Goal: Check status: Check status

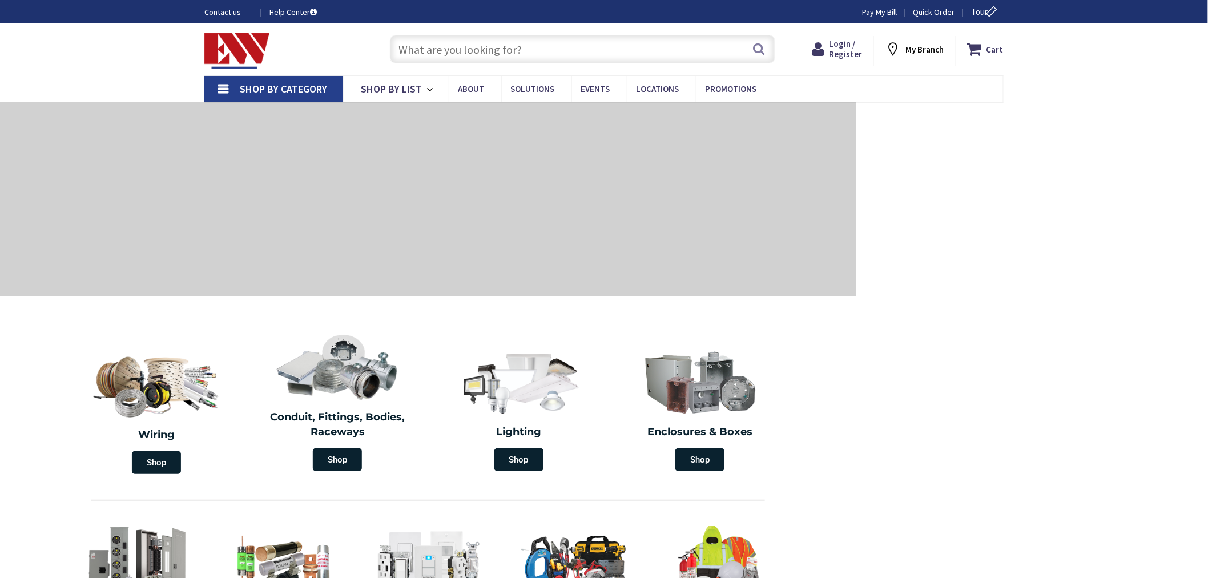
type input "[GEOGRAPHIC_DATA][PERSON_NAME], [GEOGRAPHIC_DATA]"
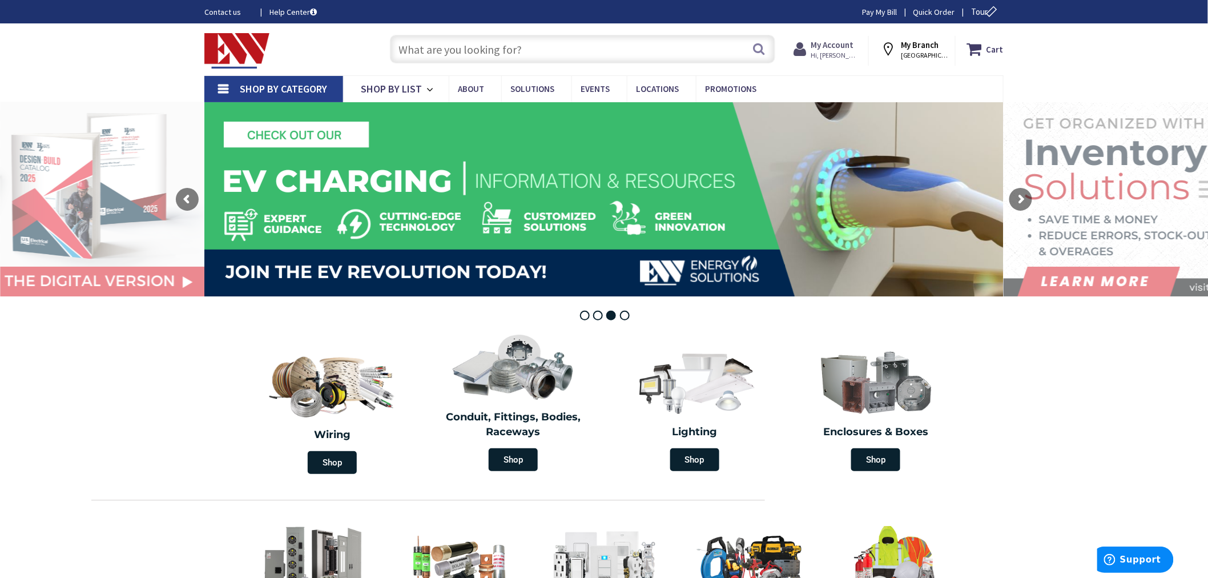
click at [845, 44] on strong "My Account" at bounding box center [831, 44] width 43 height 11
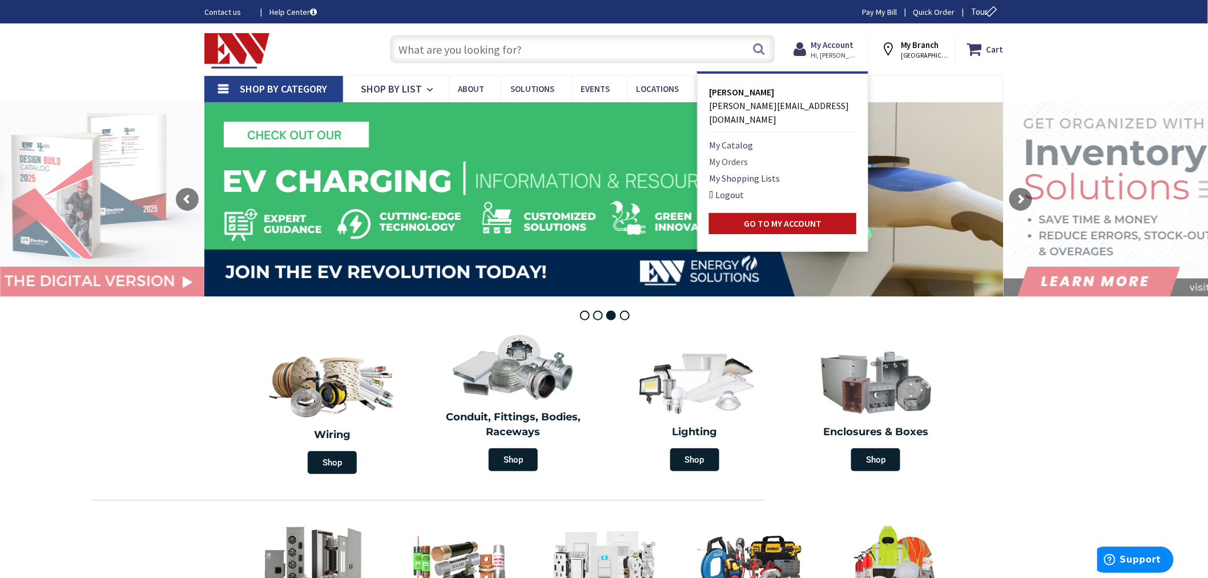
click at [743, 155] on link "My Orders" at bounding box center [728, 162] width 39 height 14
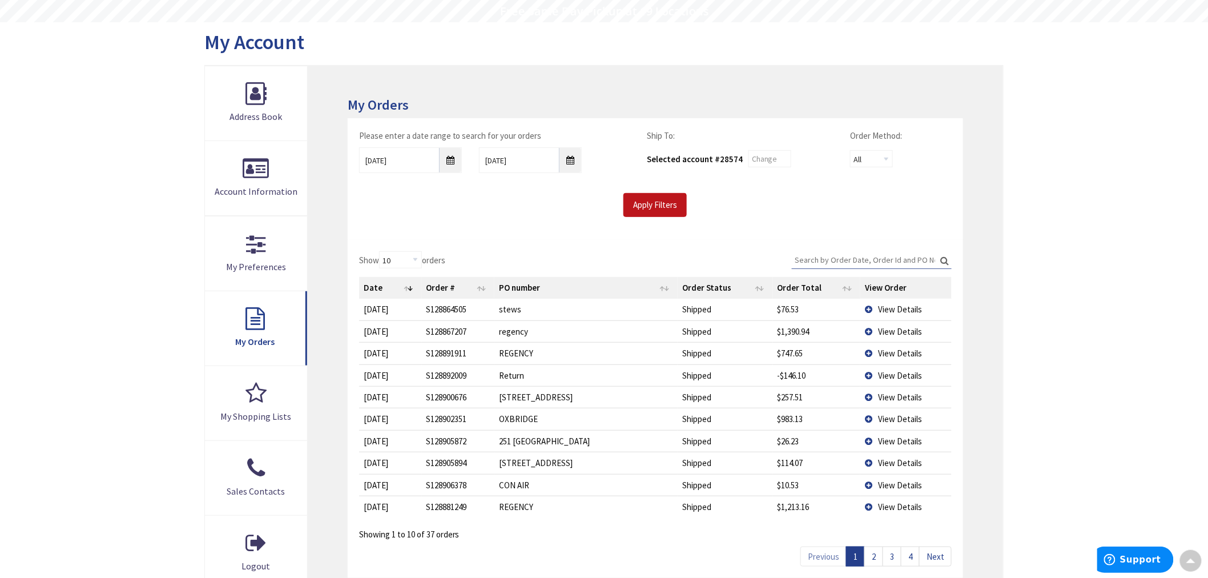
scroll to position [127, 0]
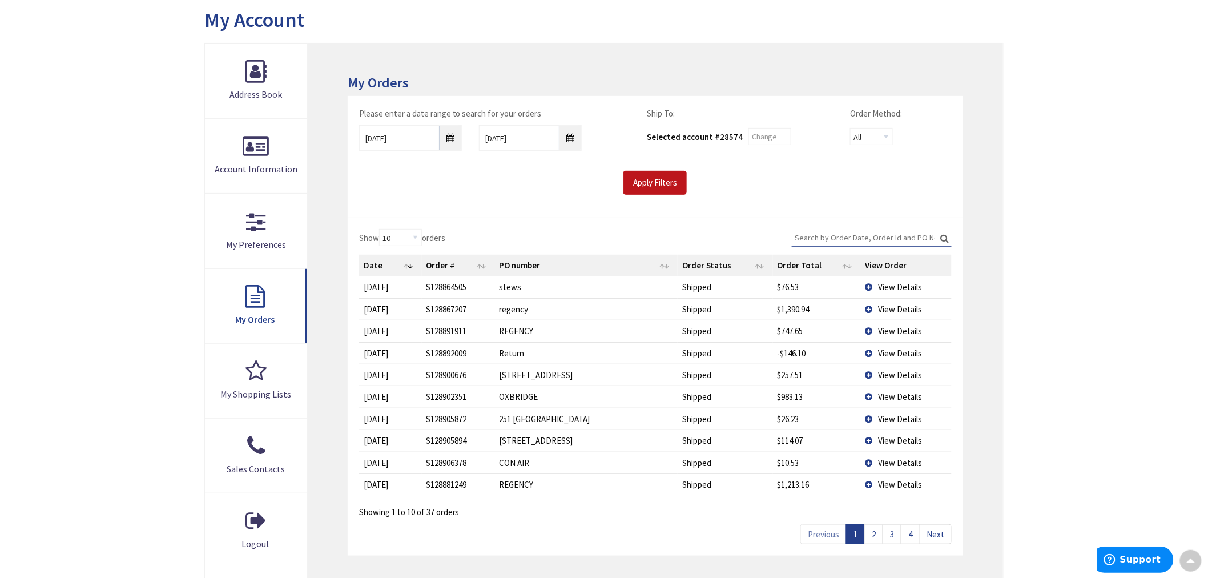
click at [871, 538] on link "2" at bounding box center [873, 534] width 19 height 20
click at [886, 288] on span "View Details" at bounding box center [900, 286] width 44 height 11
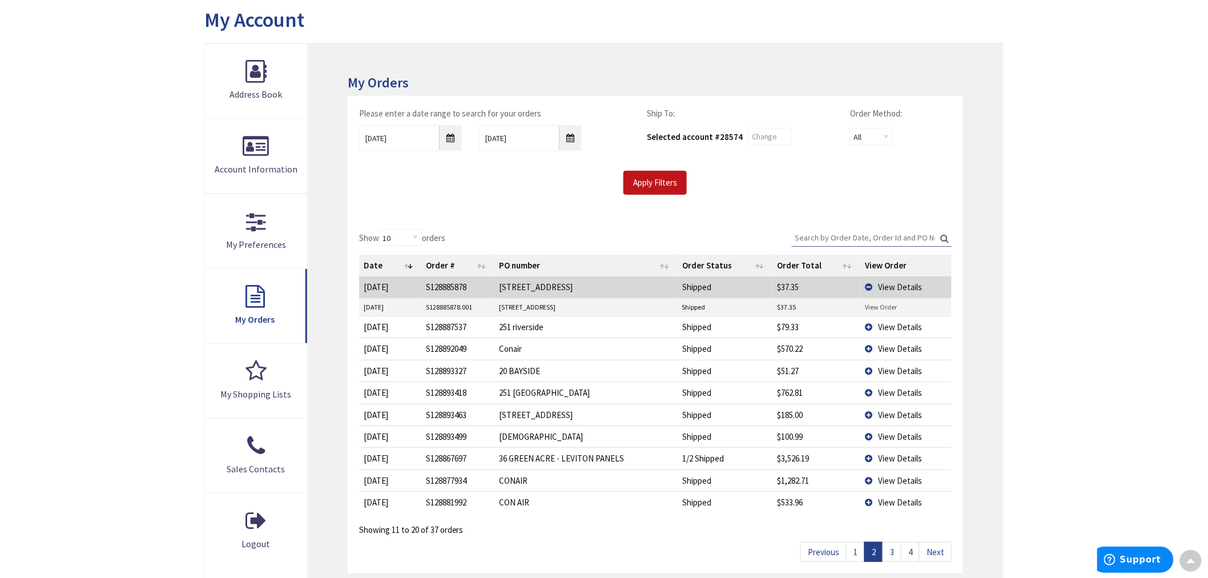
click at [886, 308] on link "View Order" at bounding box center [881, 307] width 32 height 10
click at [895, 556] on link "3" at bounding box center [891, 552] width 19 height 20
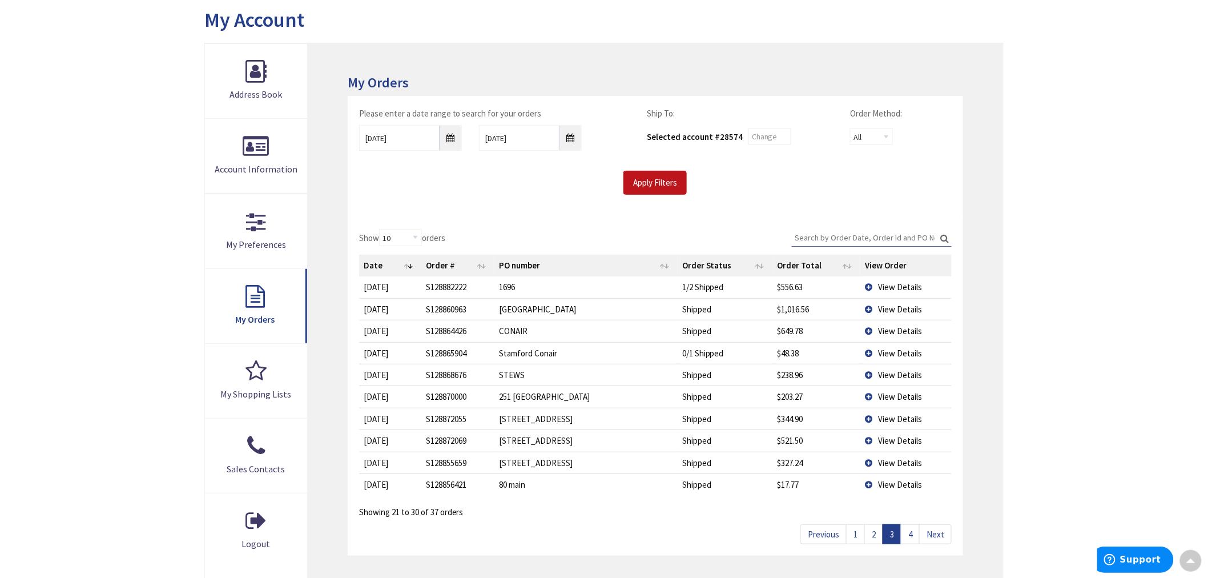
click at [869, 442] on td "View Details" at bounding box center [905, 440] width 91 height 22
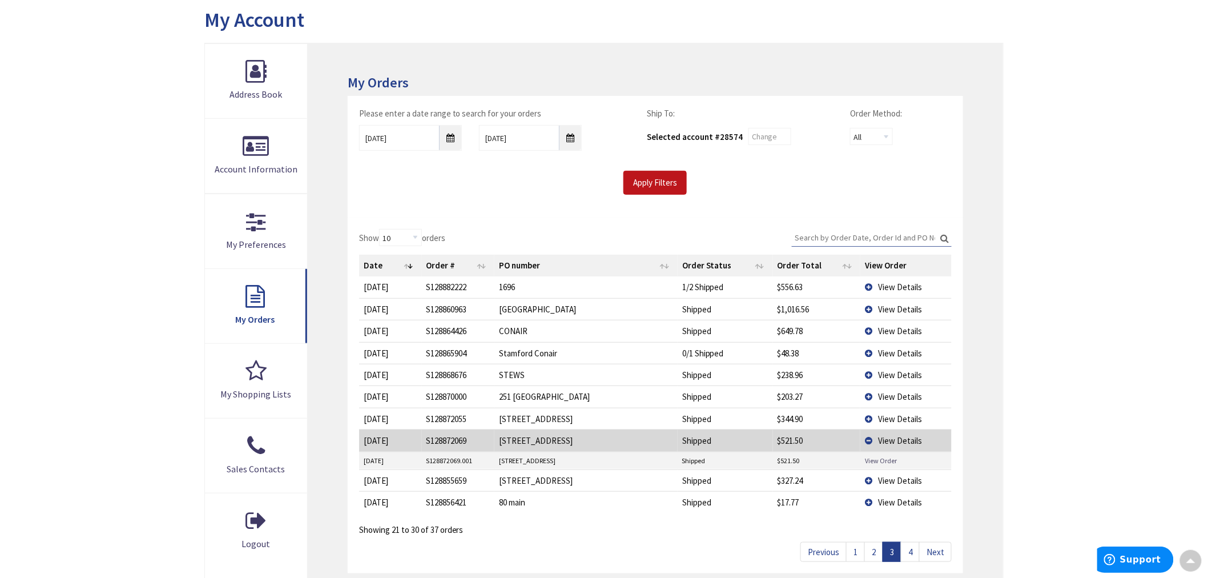
click at [869, 459] on link "View Order" at bounding box center [881, 460] width 32 height 10
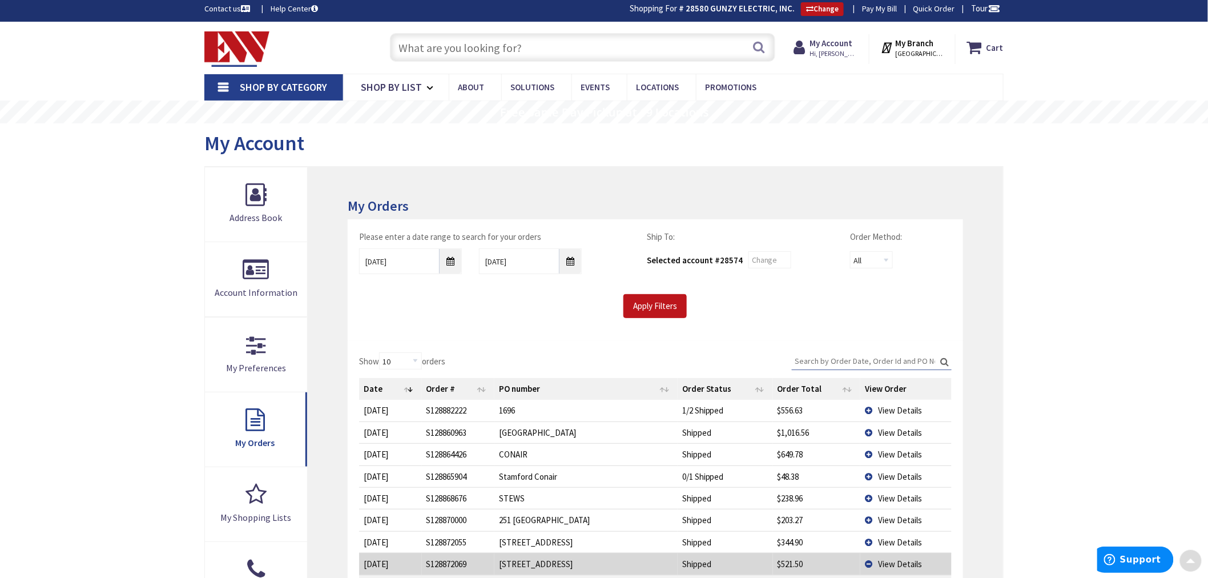
scroll to position [0, 0]
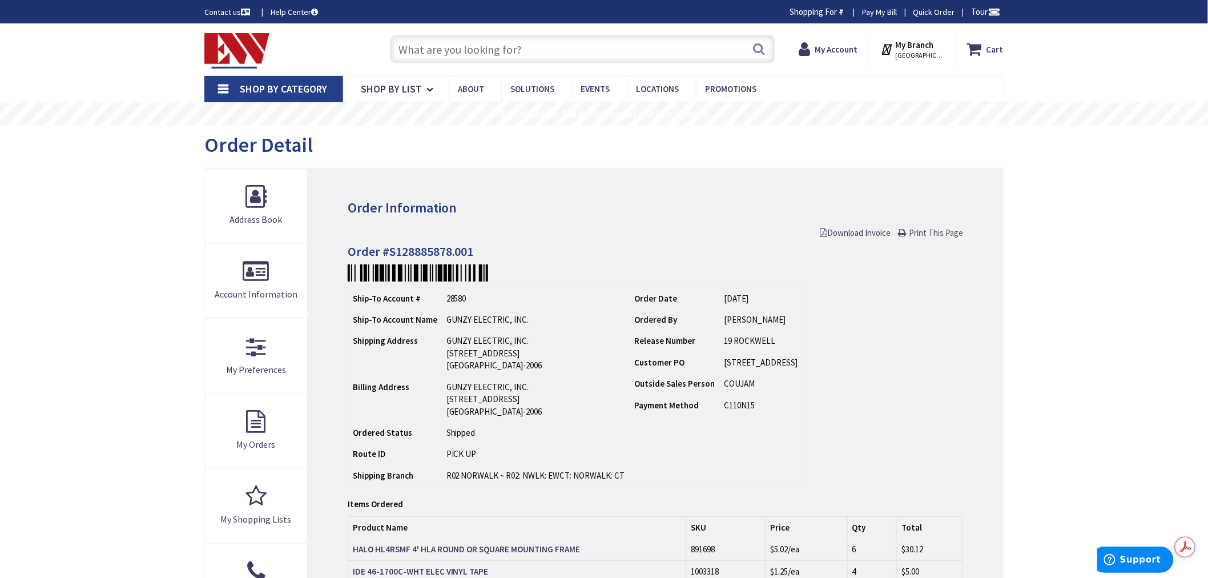
click at [926, 234] on span "Print This Page" at bounding box center [936, 232] width 54 height 11
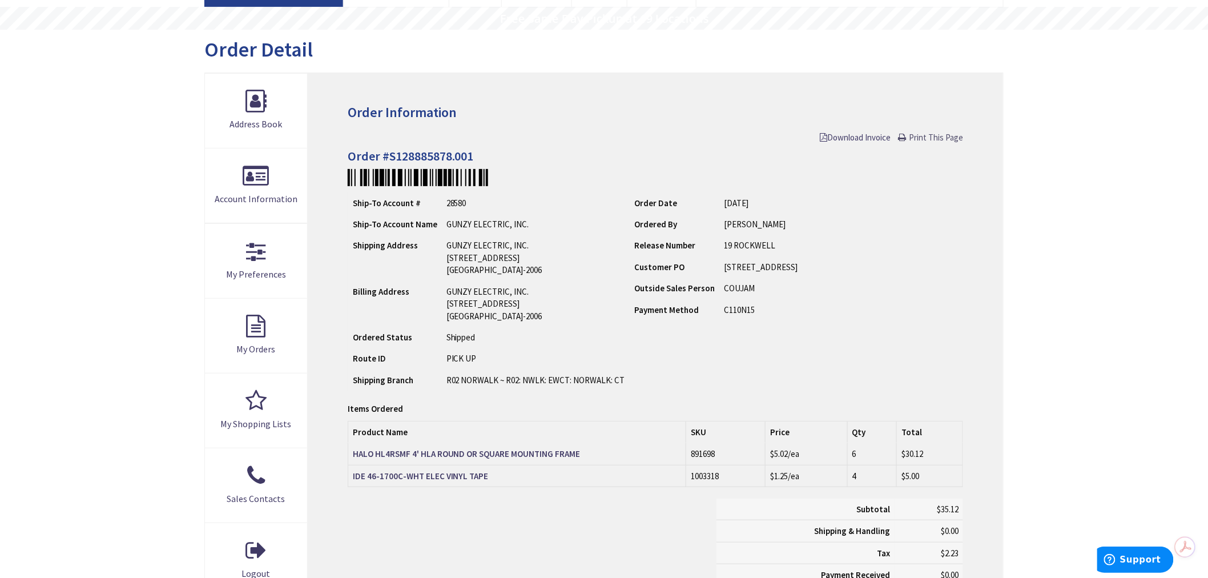
scroll to position [127, 0]
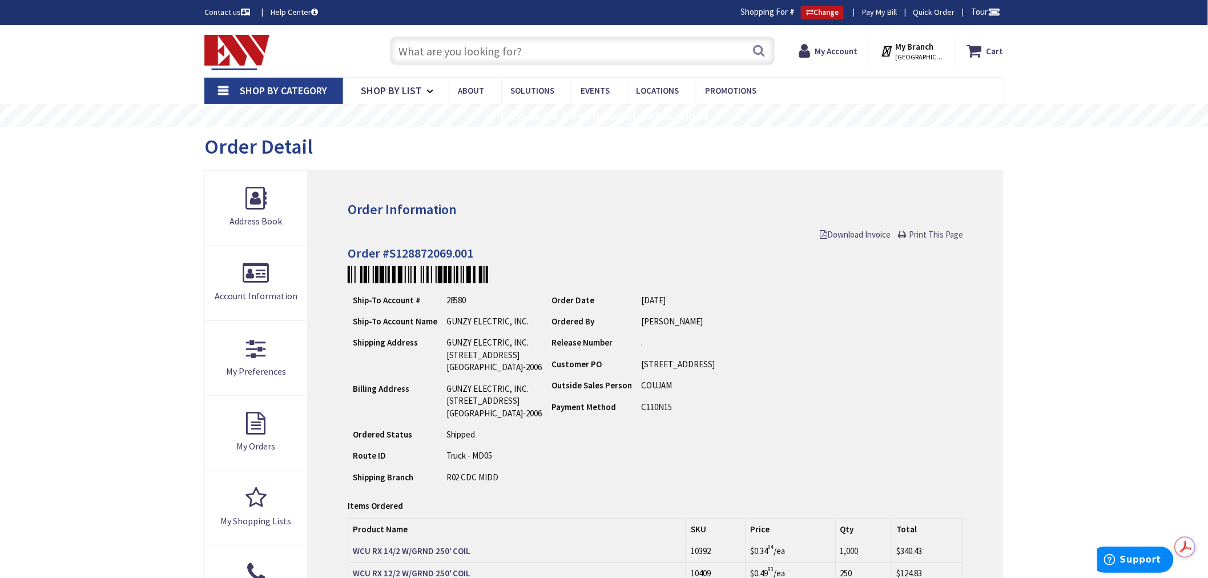
click at [933, 232] on span "Print This Page" at bounding box center [936, 234] width 54 height 11
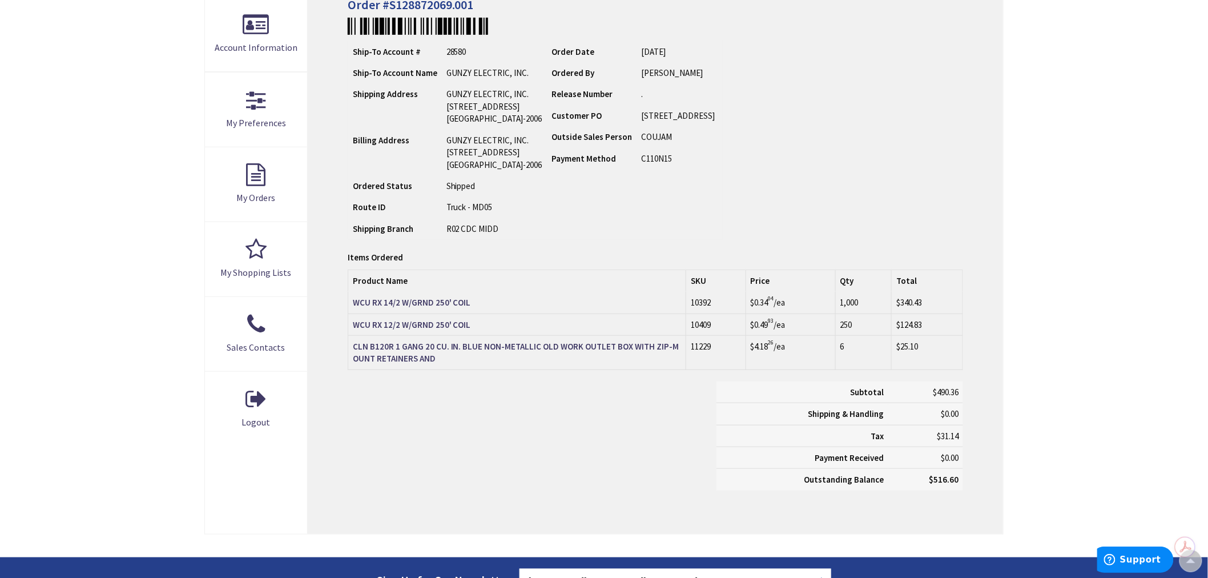
scroll to position [253, 0]
